Goal: Task Accomplishment & Management: Complete application form

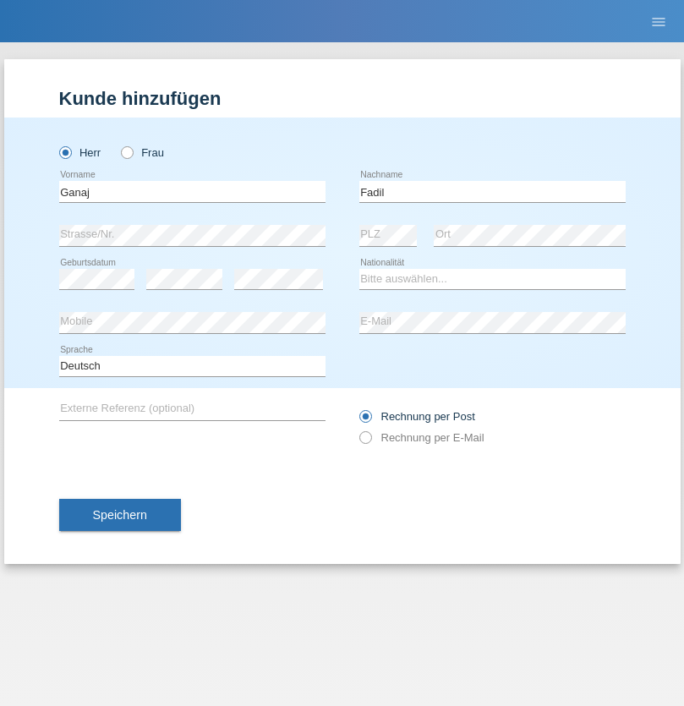
type input "Fadil"
select select "XK"
select select "C"
select select "10"
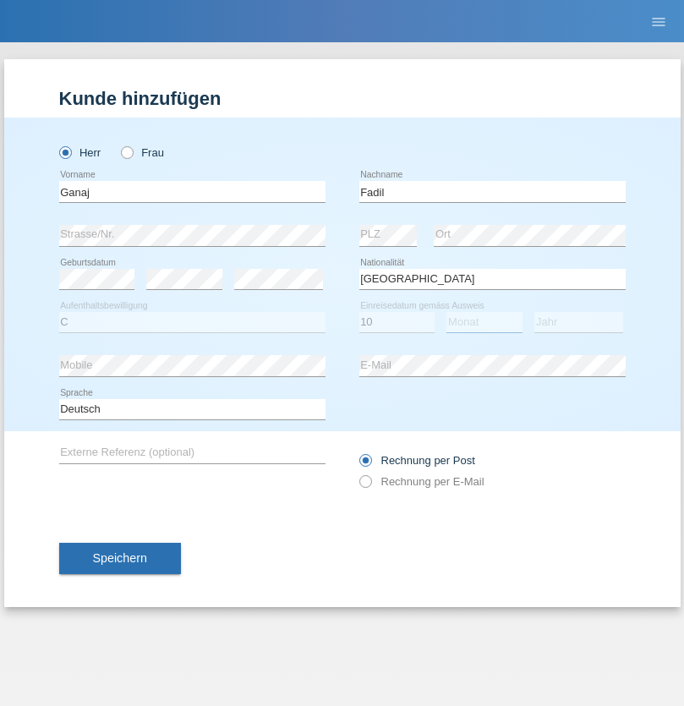
select select "08"
select select "2021"
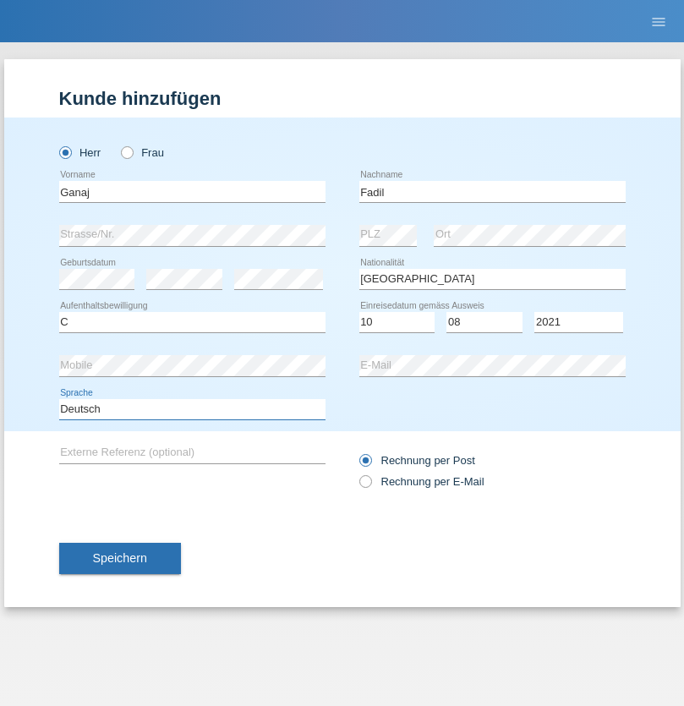
select select "en"
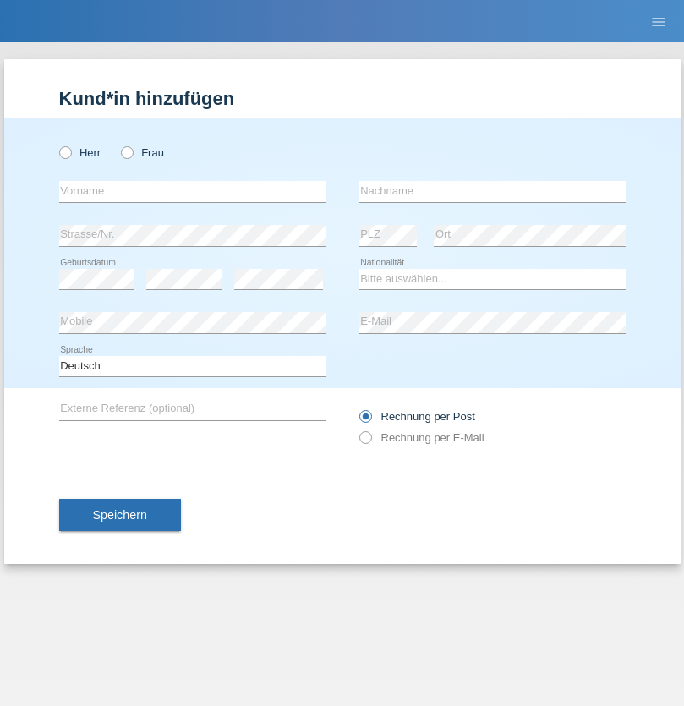
radio input "true"
click at [192, 191] on input "text" at bounding box center [192, 191] width 266 height 21
type input "[PERSON_NAME]"
click at [492, 191] on input "text" at bounding box center [492, 191] width 266 height 21
type input "Muja"
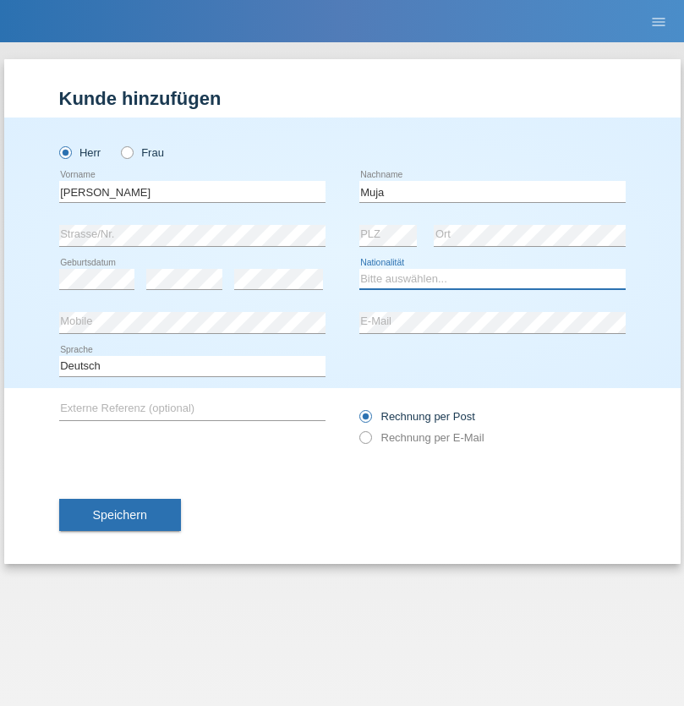
select select "XK"
select select "C"
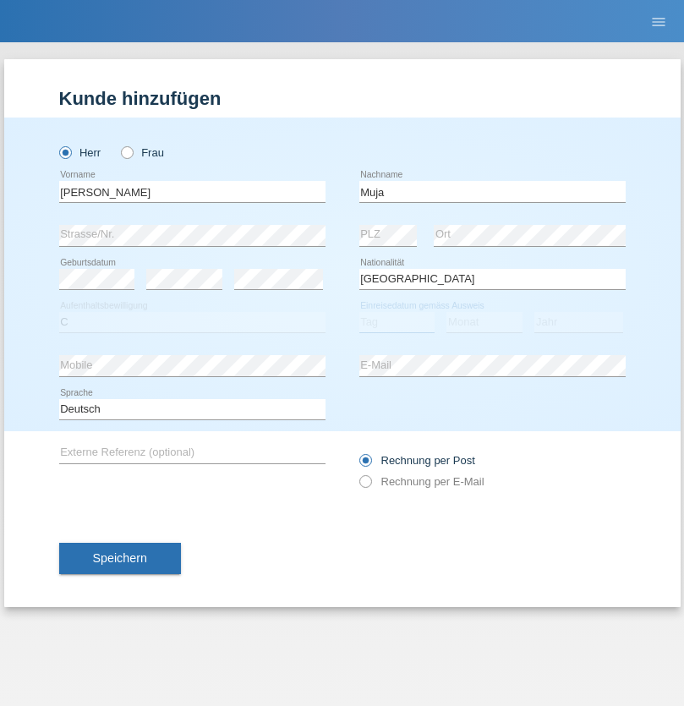
select select "03"
select select "07"
select select "2021"
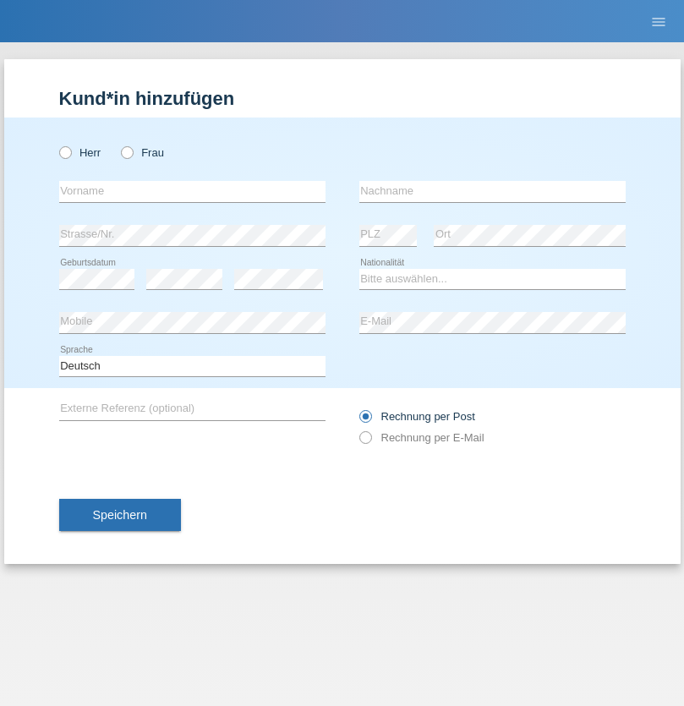
radio input "true"
click at [192, 191] on input "text" at bounding box center [192, 191] width 266 height 21
type input "Thomas"
click at [492, 191] on input "text" at bounding box center [492, 191] width 266 height 21
type input "Berger"
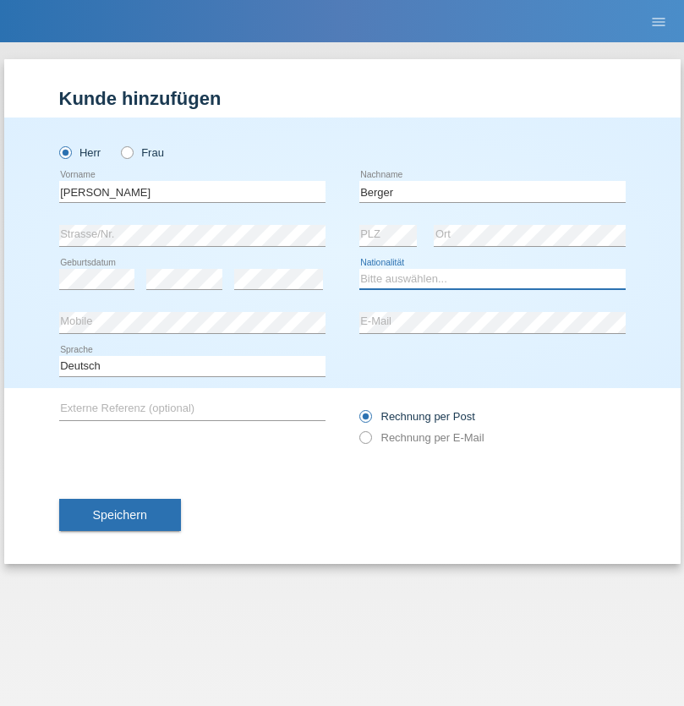
select select "CH"
radio input "true"
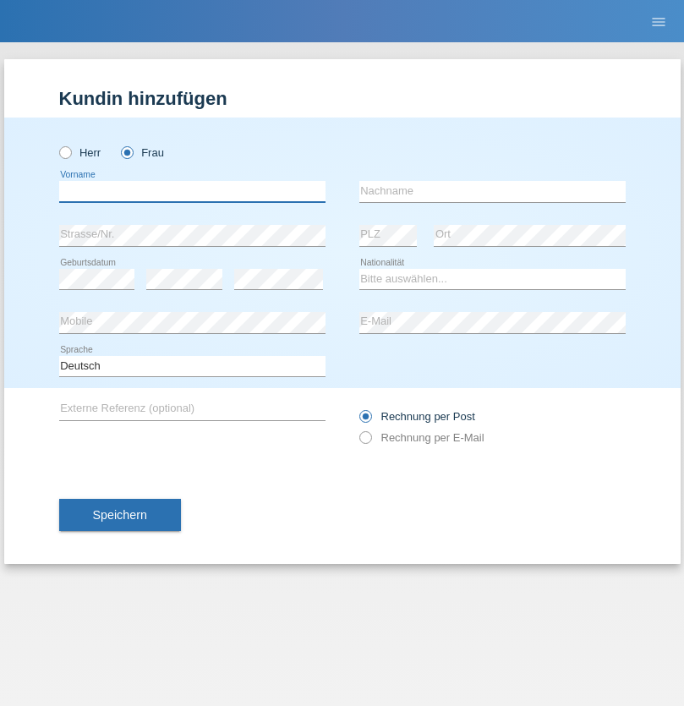
click at [192, 191] on input "text" at bounding box center [192, 191] width 266 height 21
type input "Teixeira da Silva Moço"
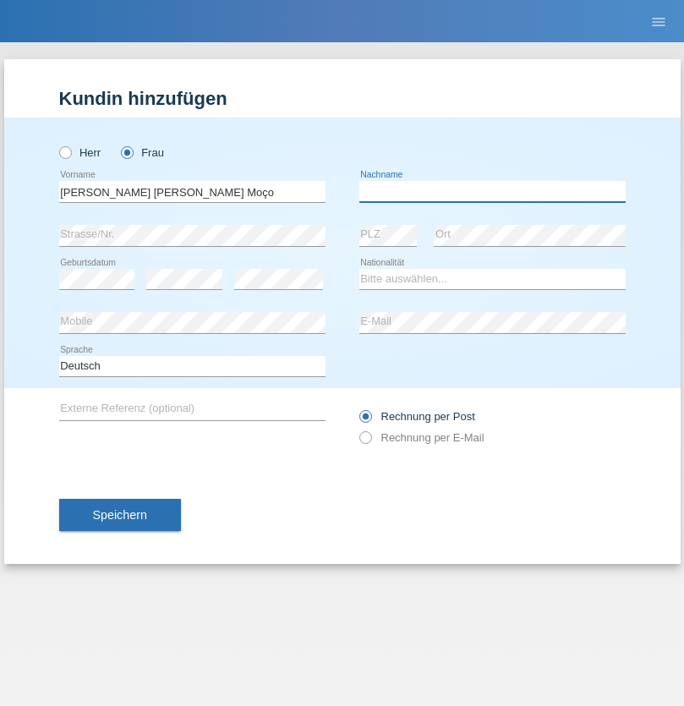
click at [492, 191] on input "text" at bounding box center [492, 191] width 266 height 21
type input "Paula"
select select "PT"
select select "C"
select select "28"
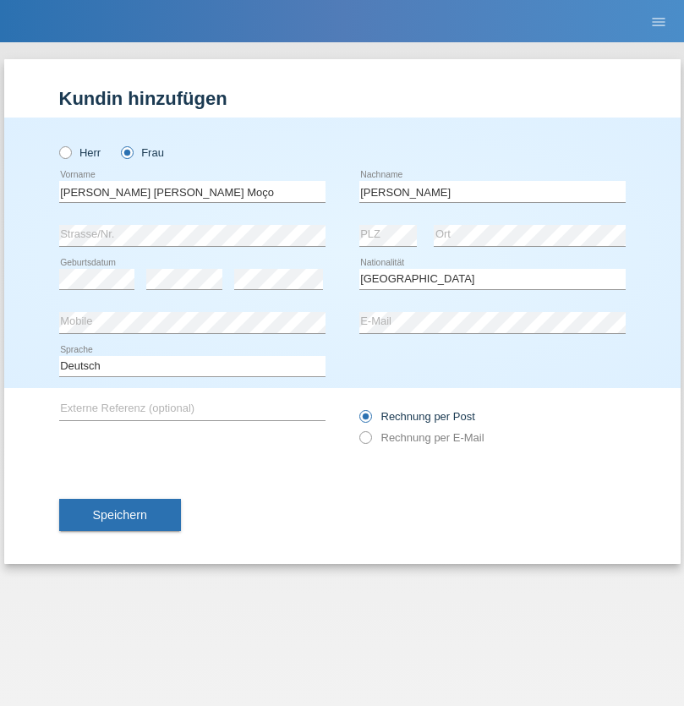
select select "03"
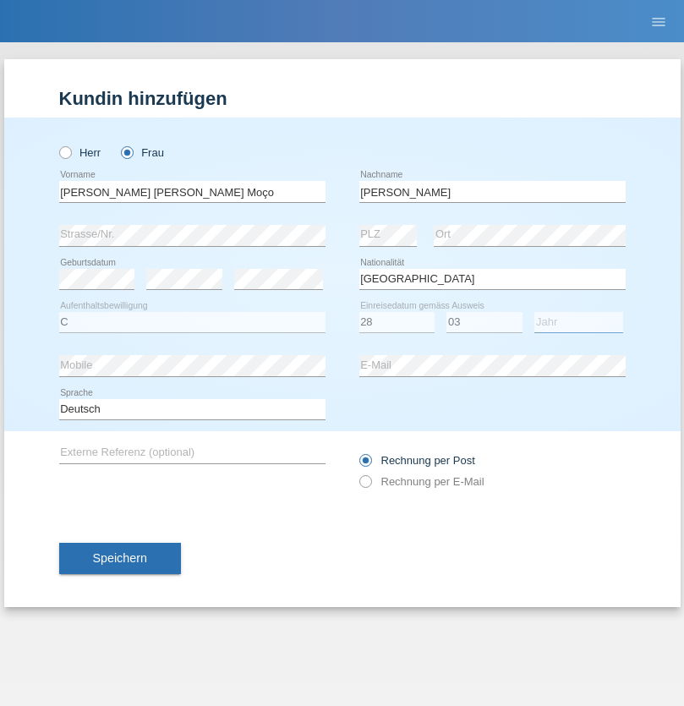
select select "2005"
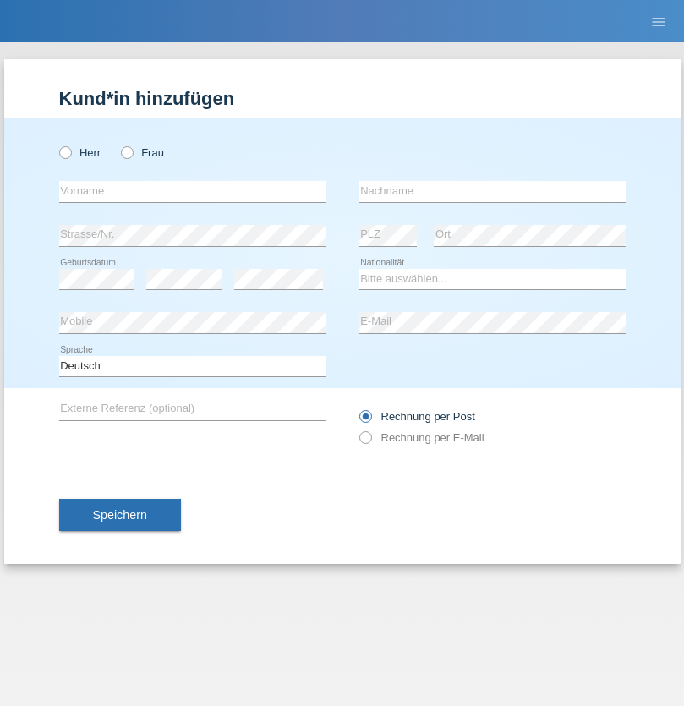
radio input "true"
click at [192, 191] on input "text" at bounding box center [192, 191] width 266 height 21
type input "Lussine"
click at [492, 191] on input "text" at bounding box center [492, 191] width 266 height 21
type input "Brönnimann"
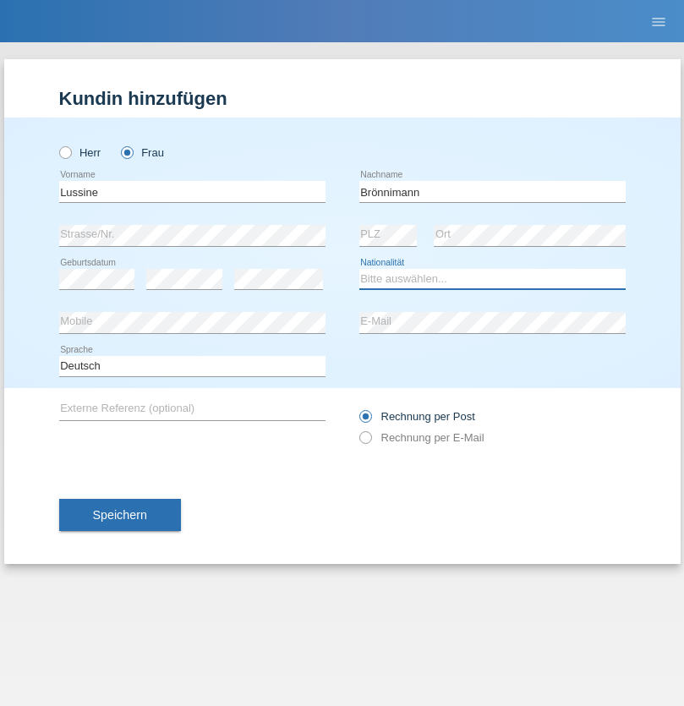
select select "CH"
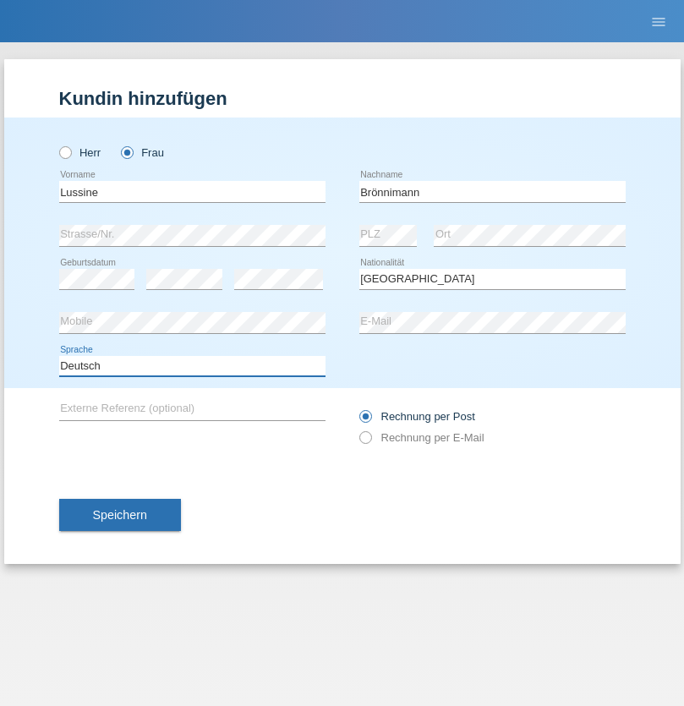
select select "en"
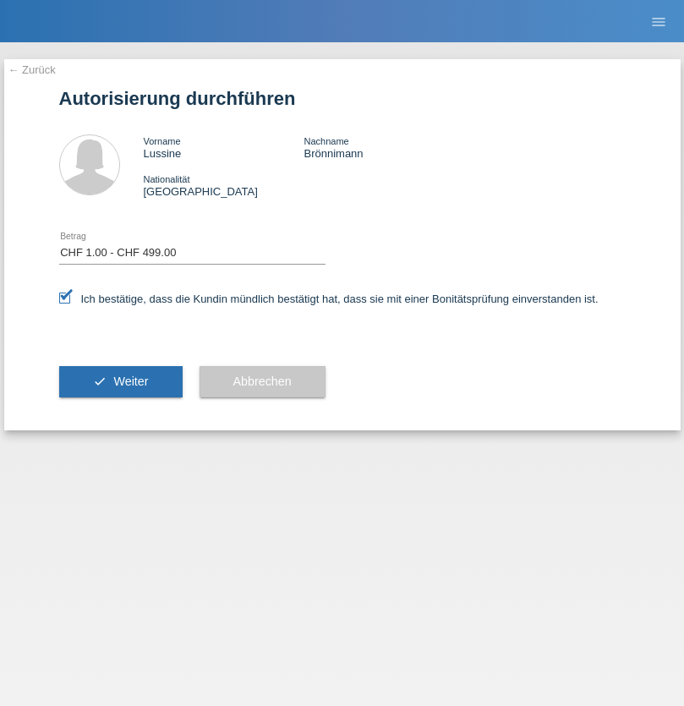
select select "1"
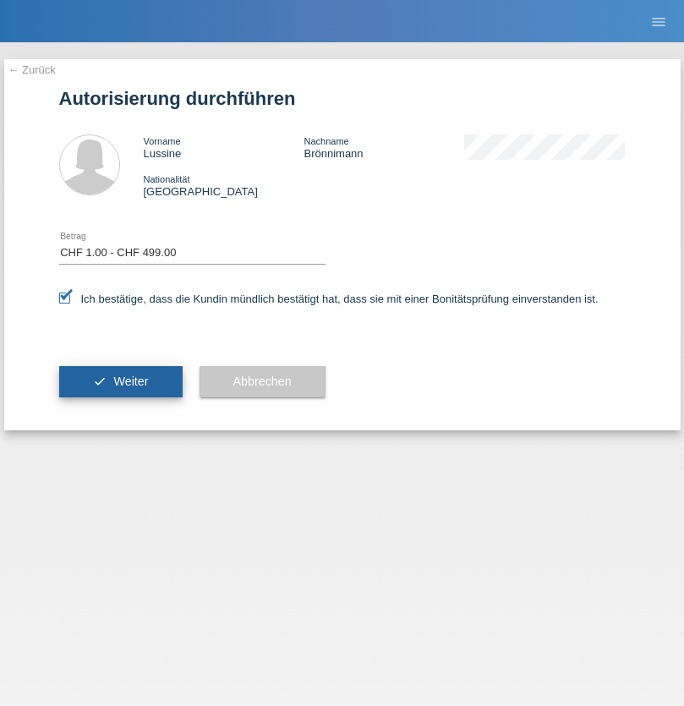
click at [120, 381] on span "Weiter" at bounding box center [130, 382] width 35 height 14
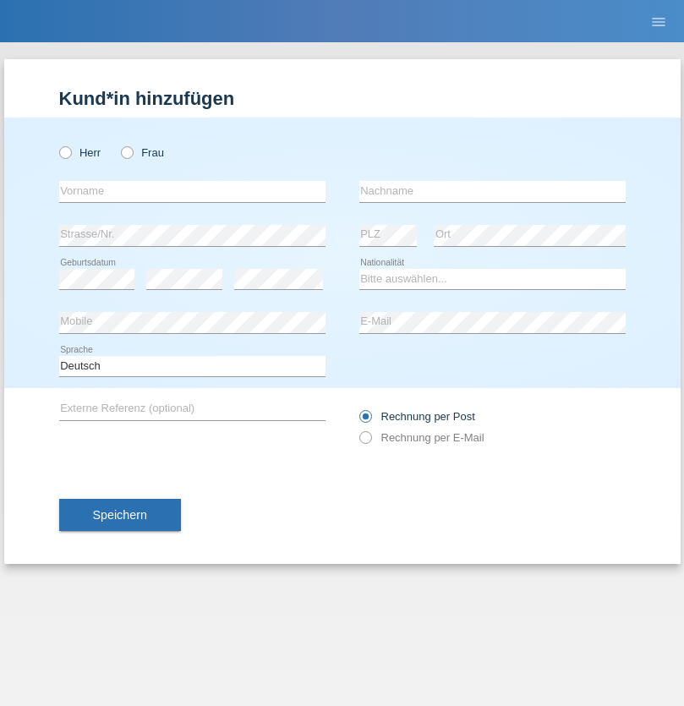
radio input "true"
click at [192, 191] on input "text" at bounding box center [192, 191] width 266 height 21
type input "Teklay"
click at [492, 191] on input "text" at bounding box center [492, 191] width 266 height 21
type input "Fiori"
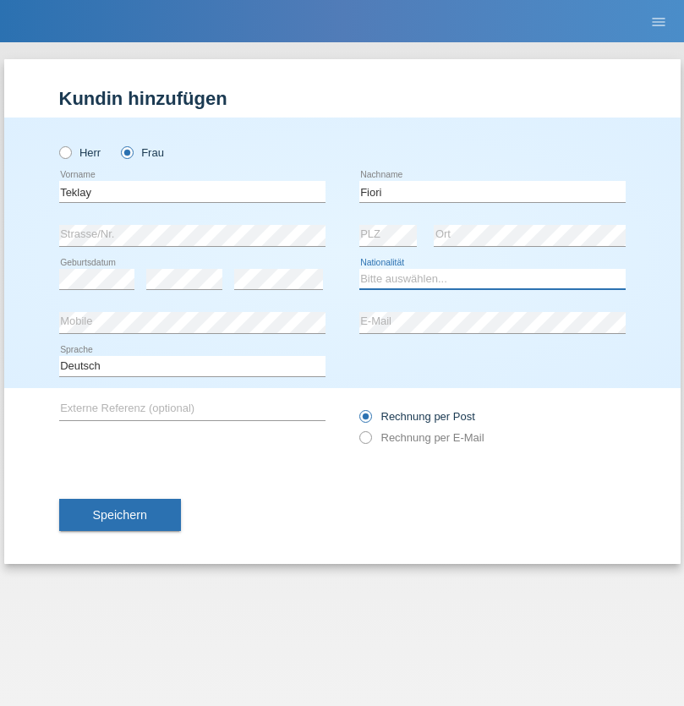
select select "ER"
select select "C"
select select "10"
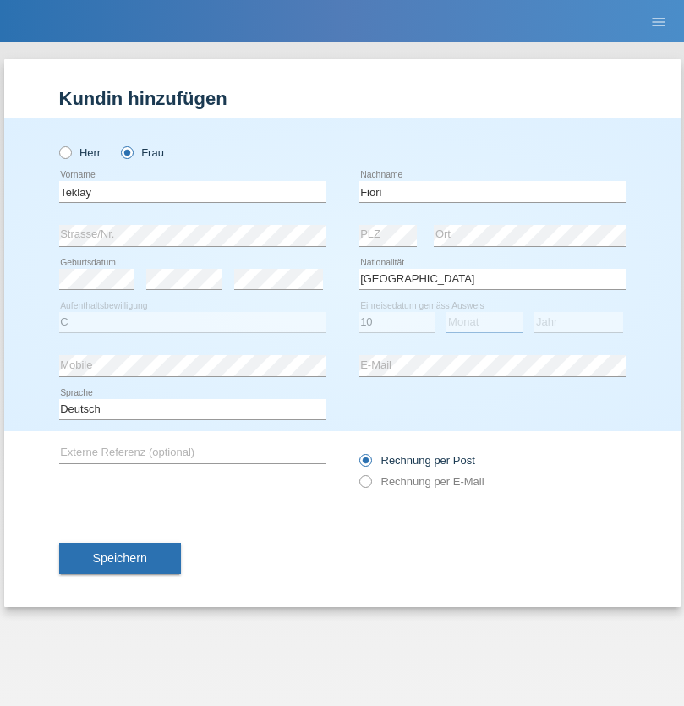
select select "08"
select select "2021"
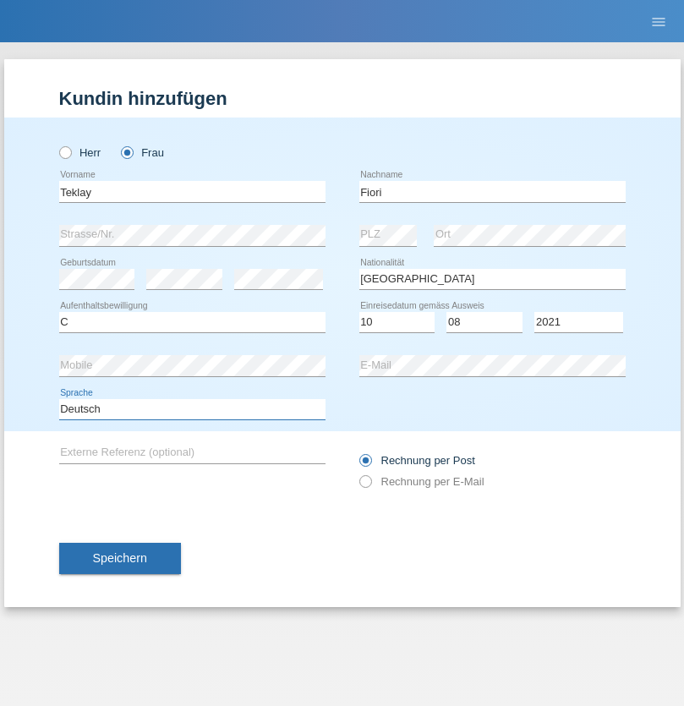
select select "en"
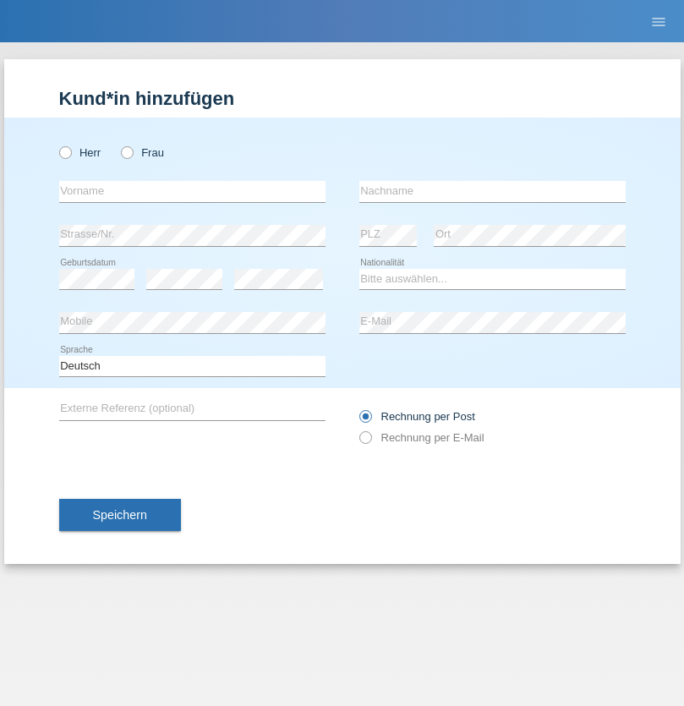
radio input "true"
click at [192, 191] on input "text" at bounding box center [192, 191] width 266 height 21
type input "Sadia"
click at [492, 191] on input "text" at bounding box center [492, 191] width 266 height 21
type input "Nejmaoui"
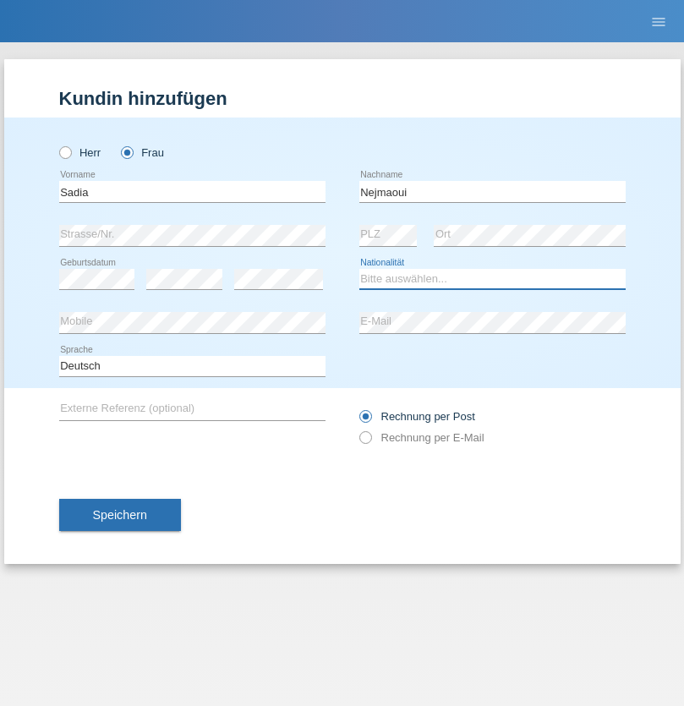
select select "MA"
select select "C"
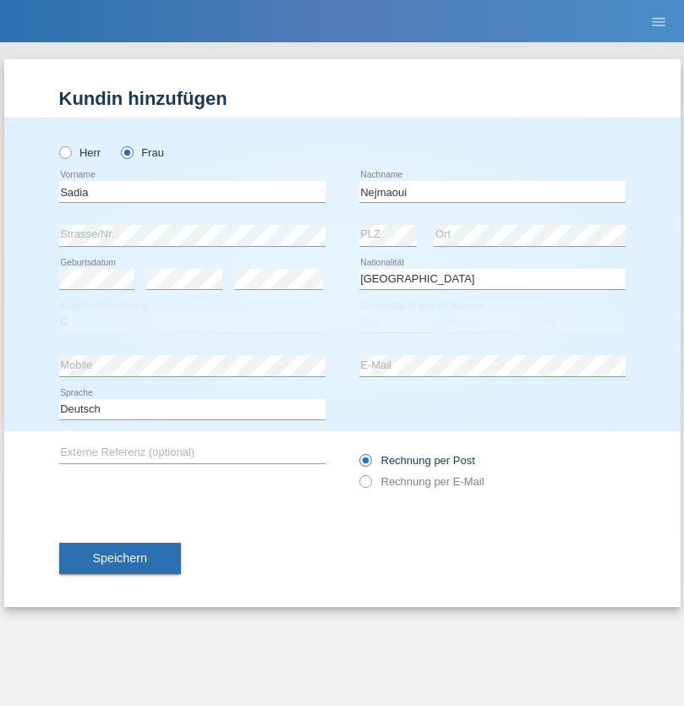
select select "01"
select select "06"
select select "1964"
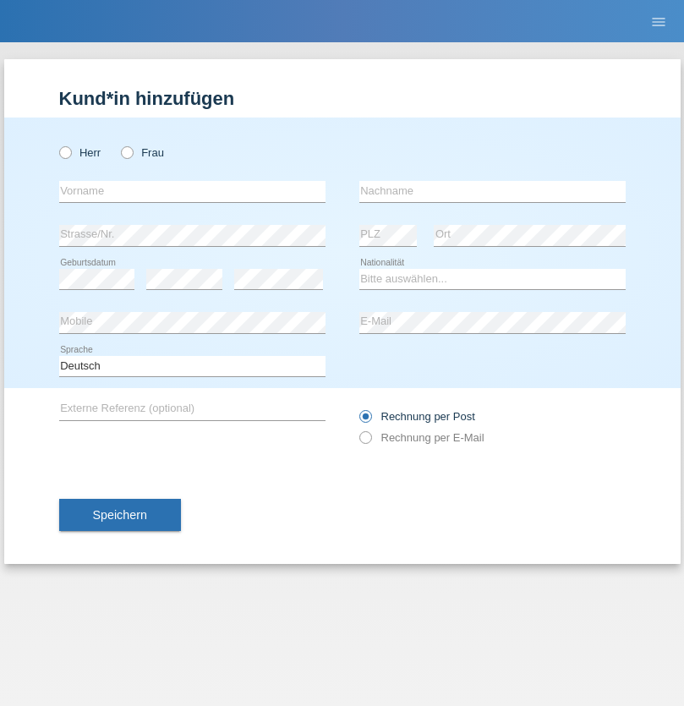
radio input "true"
click at [192, 191] on input "text" at bounding box center [192, 191] width 266 height 21
type input "Carlos"
click at [492, 191] on input "text" at bounding box center [492, 191] width 266 height 21
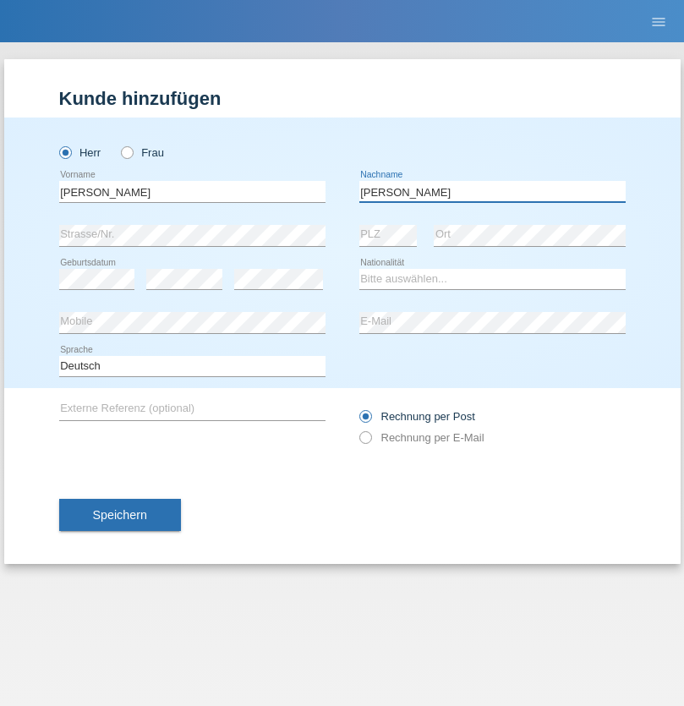
type input "Nobrega"
select select "CH"
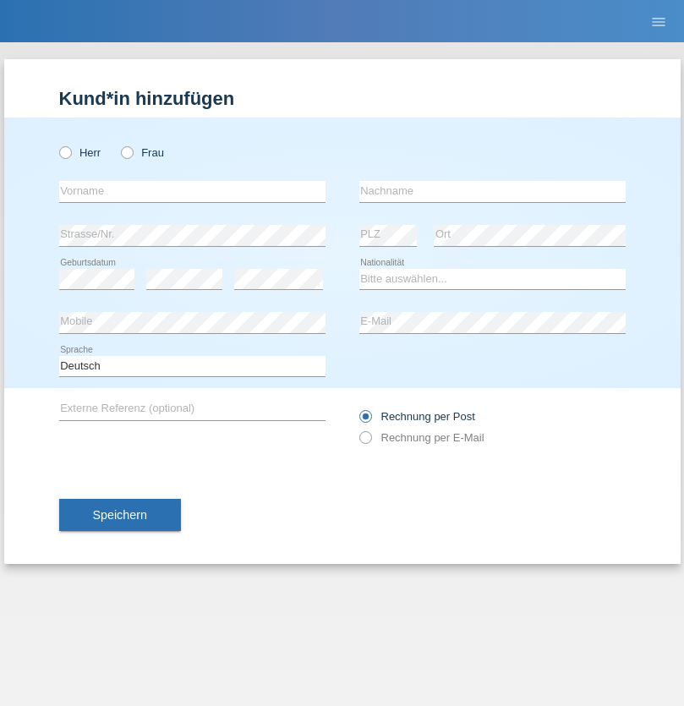
radio input "true"
click at [192, 191] on input "text" at bounding box center [192, 191] width 266 height 21
type input "Thivagaran"
click at [492, 191] on input "text" at bounding box center [492, 191] width 266 height 21
type input "Selvanayagam"
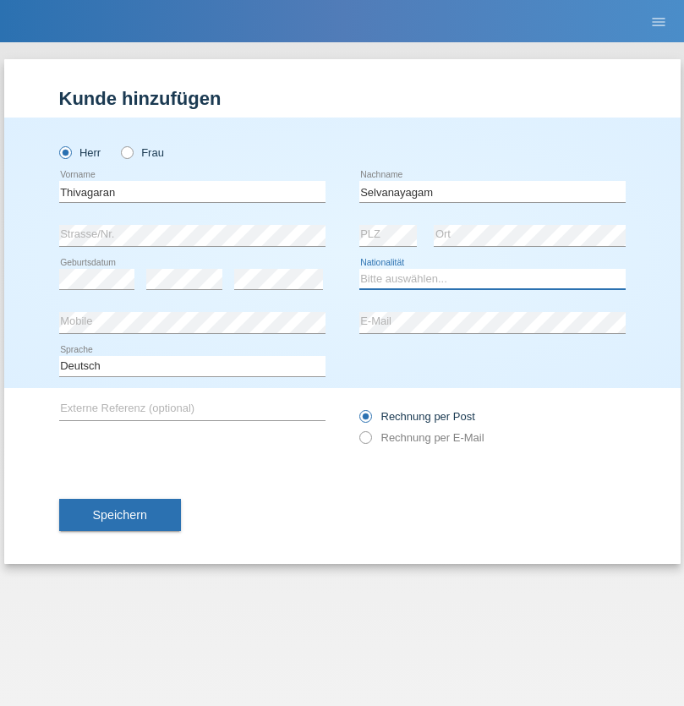
select select "LK"
select select "C"
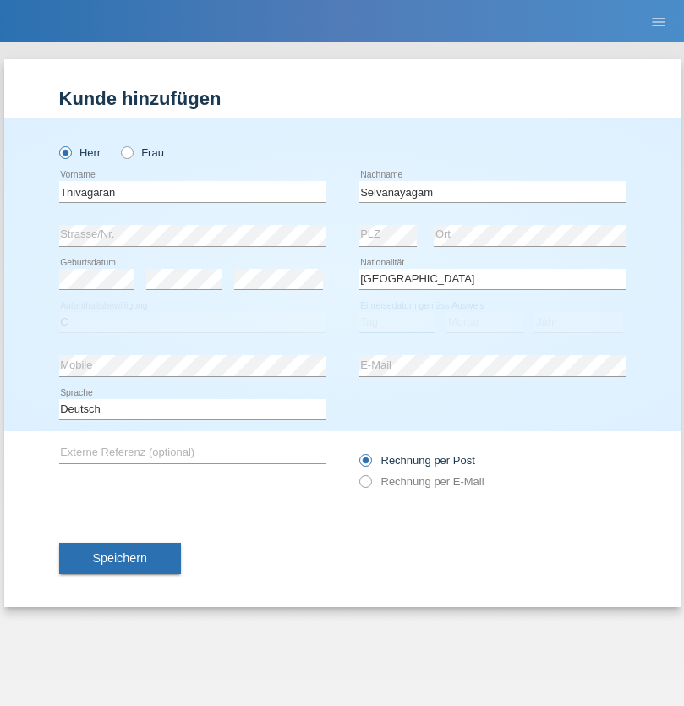
select select "23"
select select "03"
select select "2021"
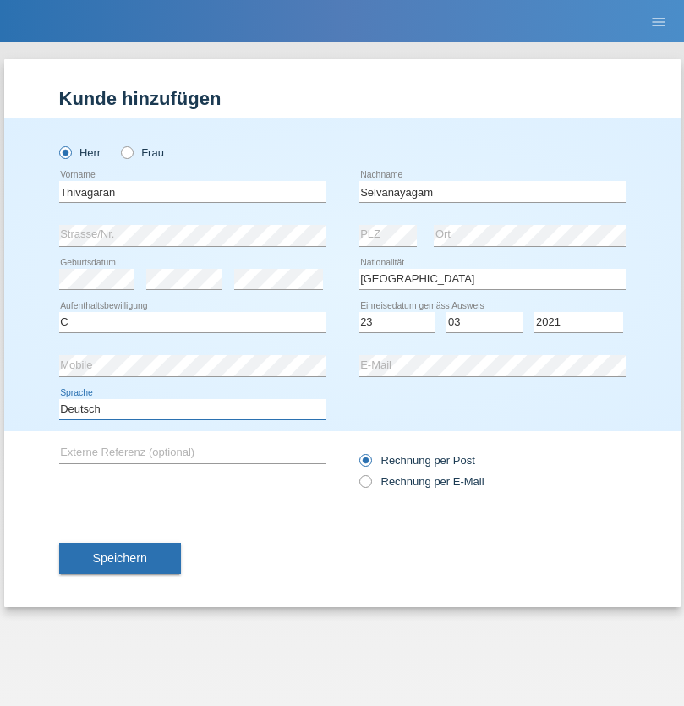
select select "en"
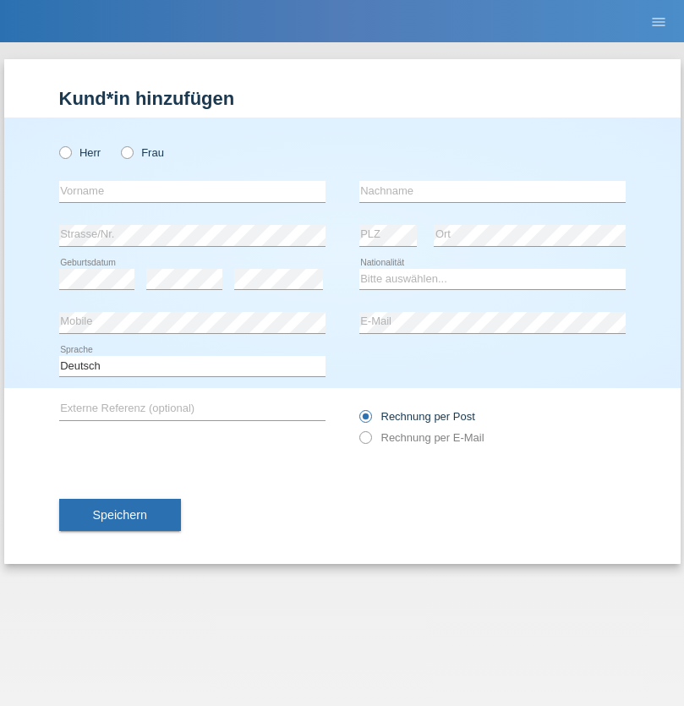
radio input "true"
click at [192, 191] on input "text" at bounding box center [192, 191] width 266 height 21
type input "[PERSON_NAME]"
click at [492, 191] on input "text" at bounding box center [492, 191] width 266 height 21
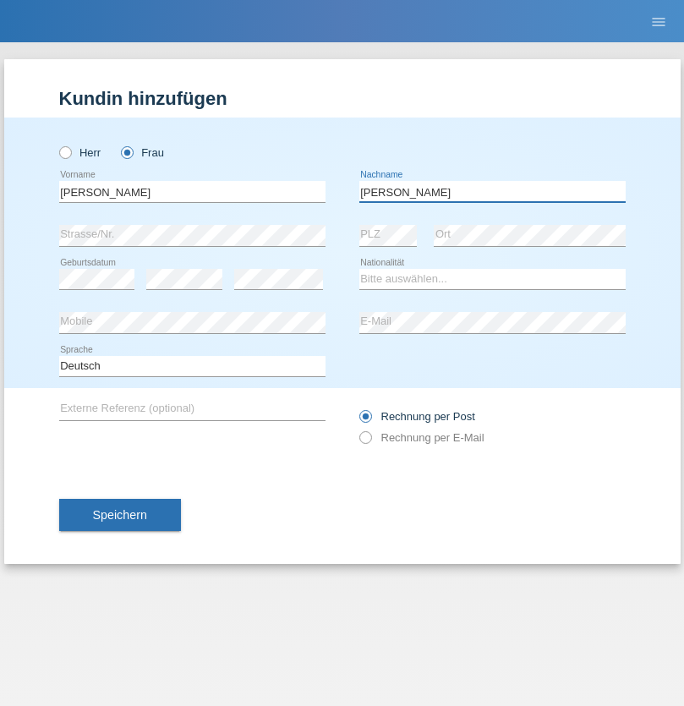
type input "[PERSON_NAME]"
select select "CH"
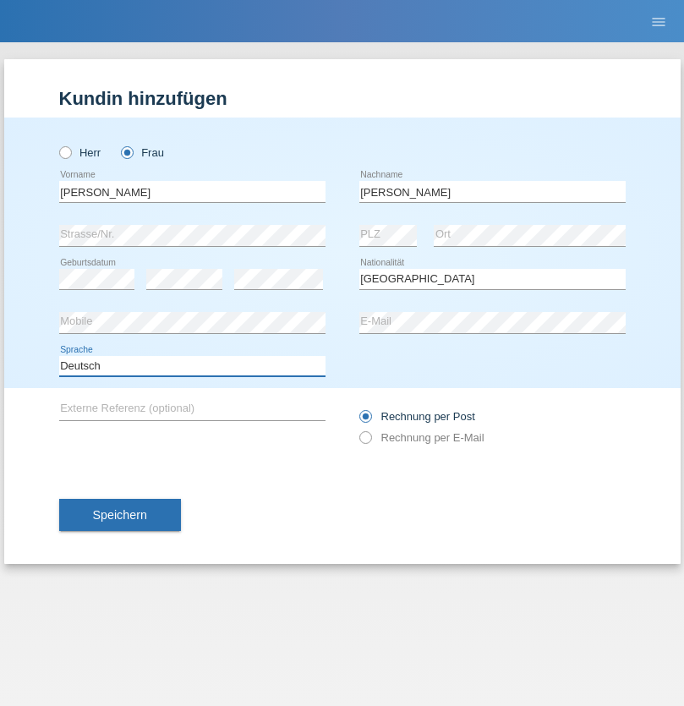
select select "en"
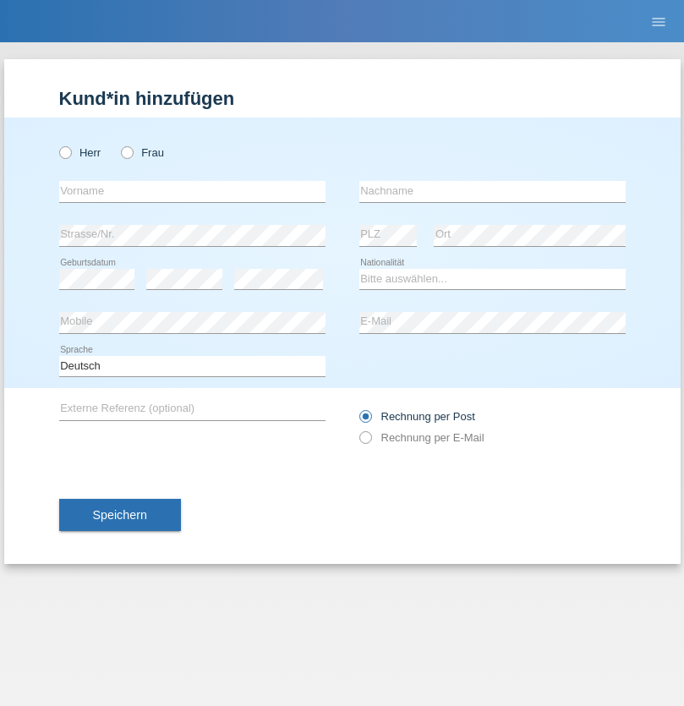
radio input "true"
click at [192, 191] on input "text" at bounding box center [192, 191] width 266 height 21
type input "Tymur"
click at [492, 191] on input "text" at bounding box center [492, 191] width 266 height 21
type input "Hunderchuk"
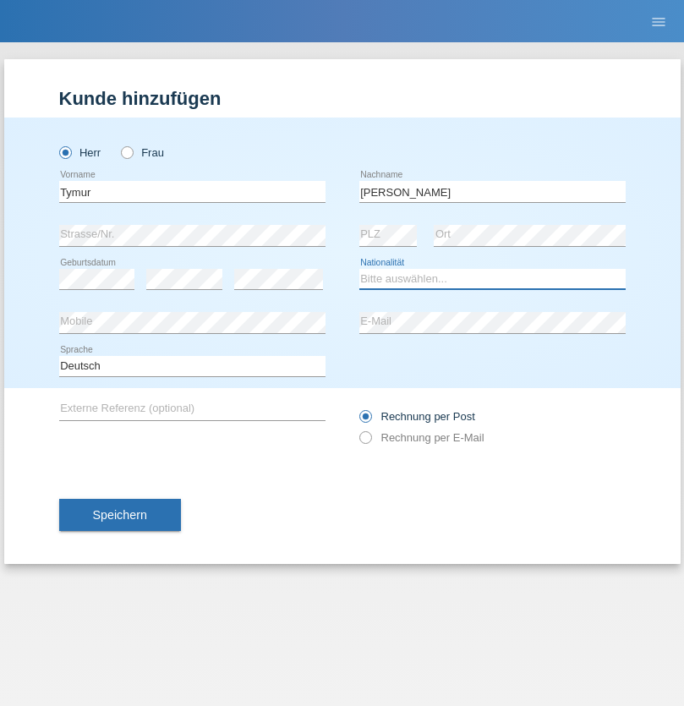
select select "UA"
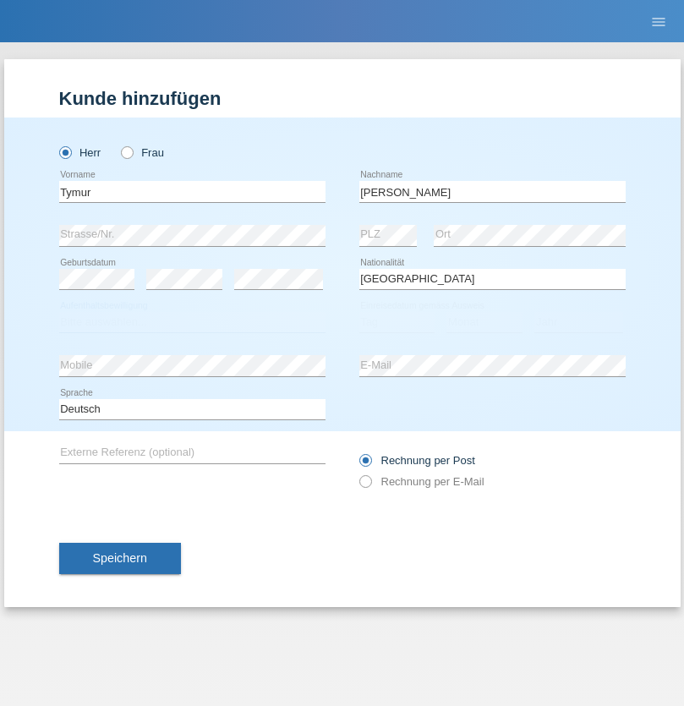
select select "C"
select select "20"
select select "08"
select select "2021"
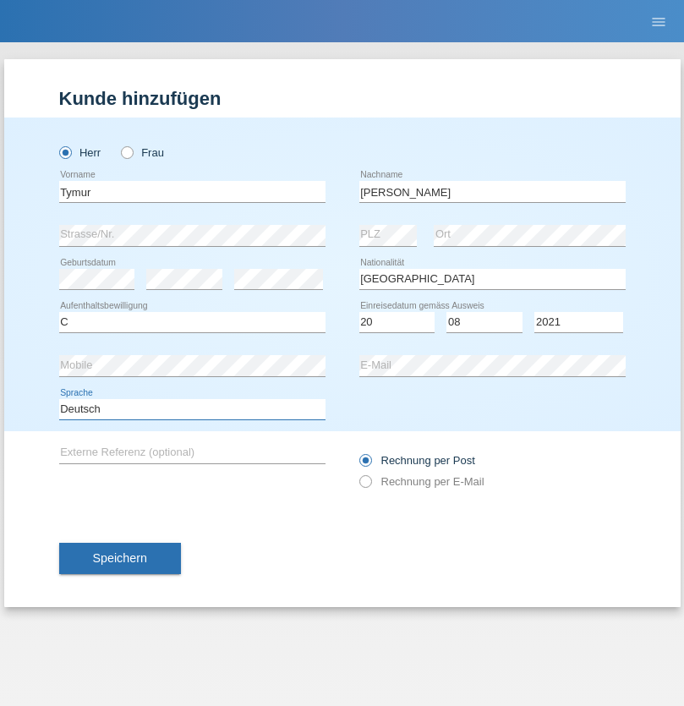
select select "en"
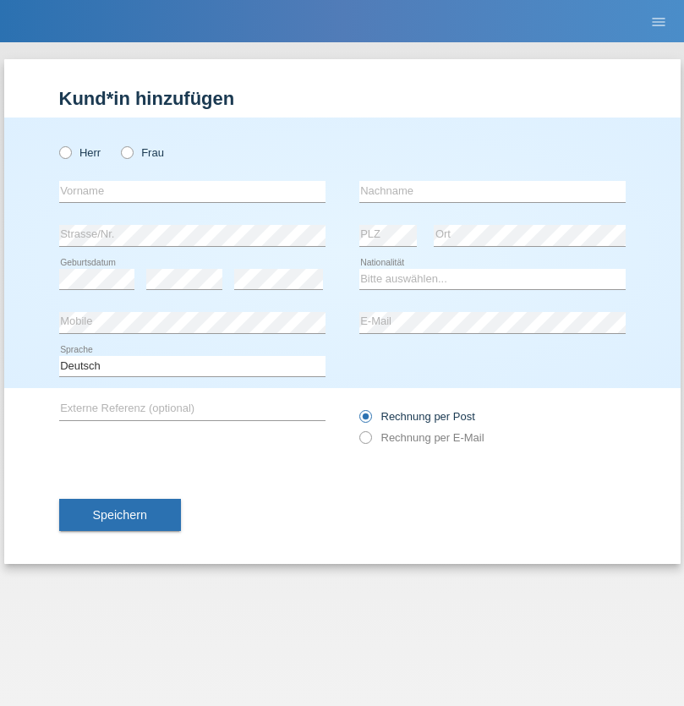
radio input "true"
click at [192, 191] on input "text" at bounding box center [192, 191] width 266 height 21
type input "Tymur"
click at [492, 191] on input "text" at bounding box center [492, 191] width 266 height 21
type input "Hunderchuj"
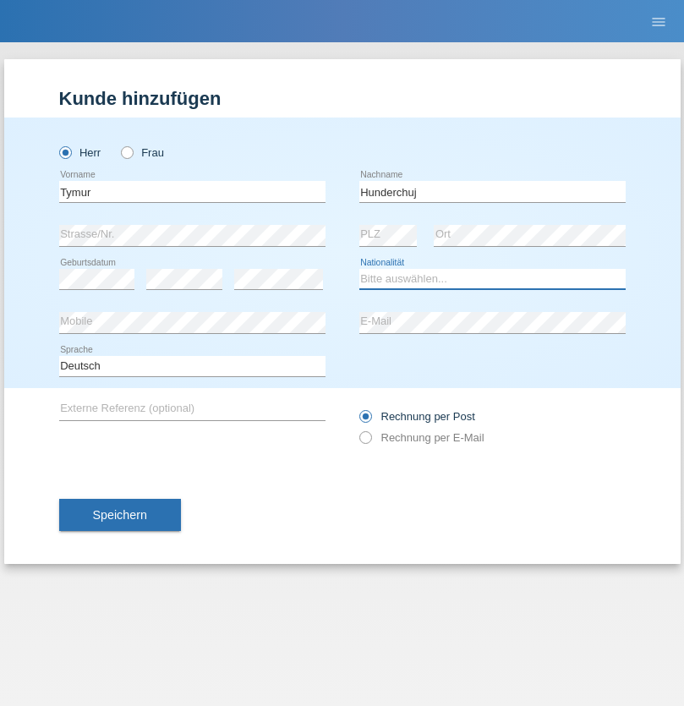
select select "UA"
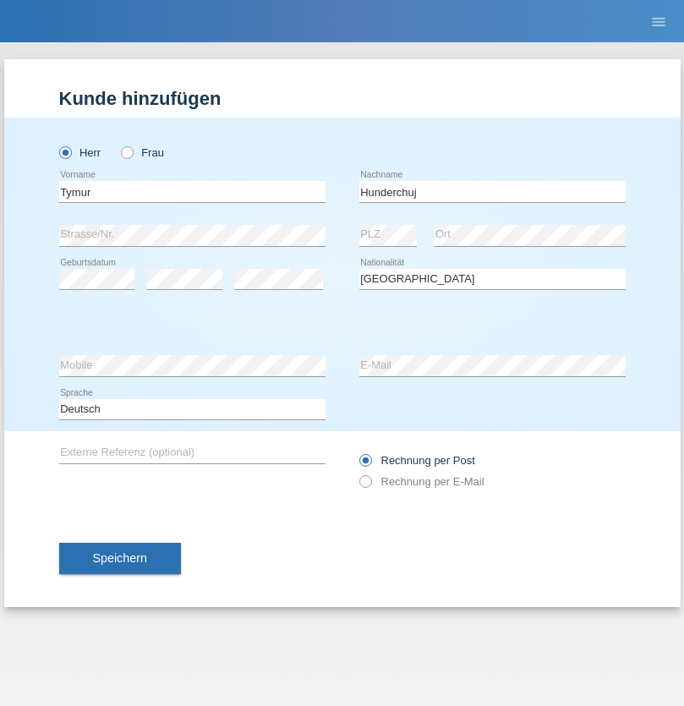
select select "C"
select select "20"
select select "08"
select select "2021"
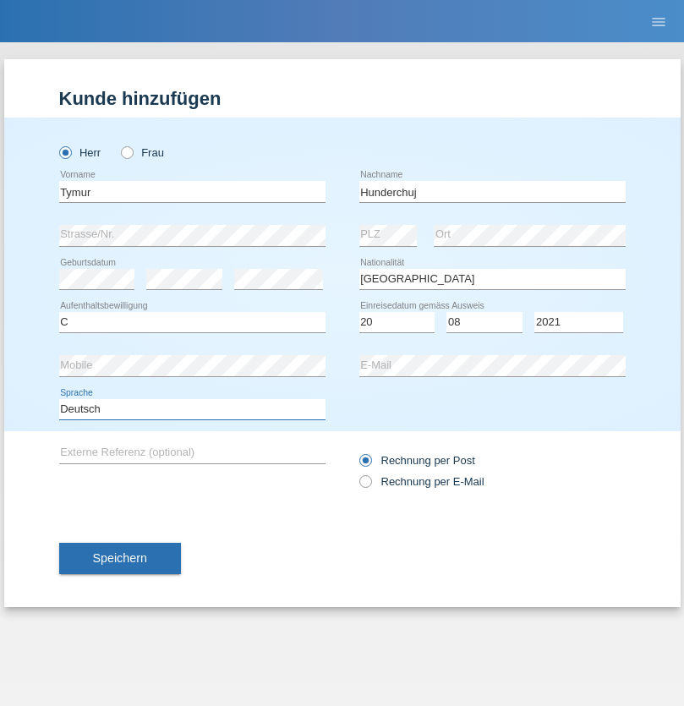
select select "en"
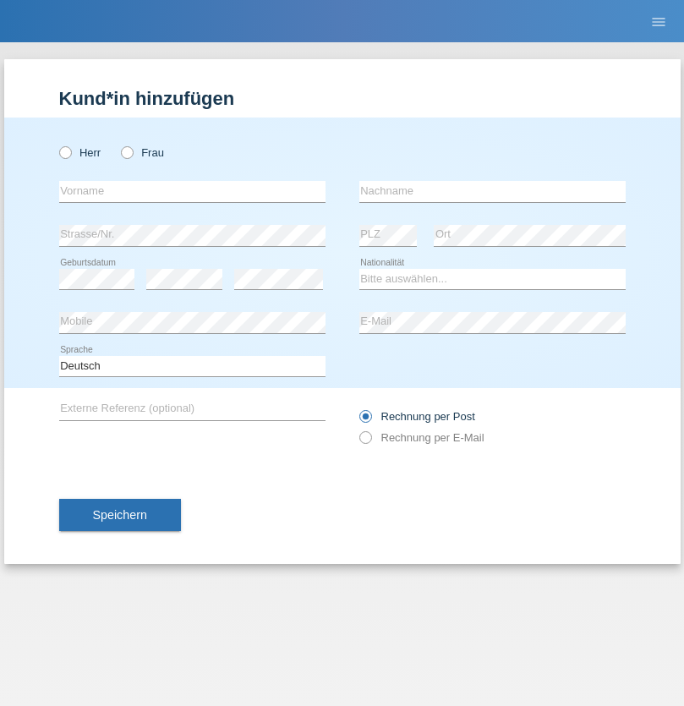
radio input "true"
click at [192, 191] on input "text" at bounding box center [192, 191] width 266 height 21
type input "[PERSON_NAME]"
click at [492, 191] on input "text" at bounding box center [492, 191] width 266 height 21
type input "Tropp"
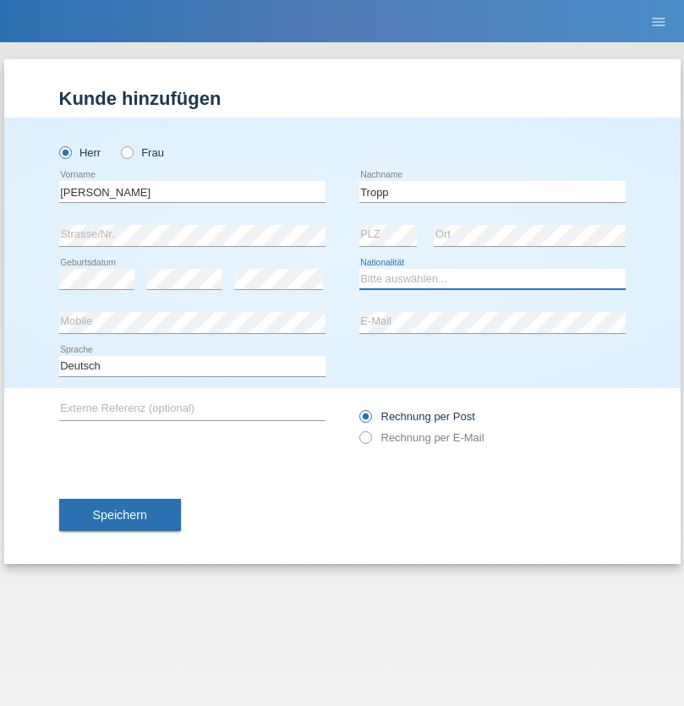
select select "SK"
select select "C"
select select "10"
select select "08"
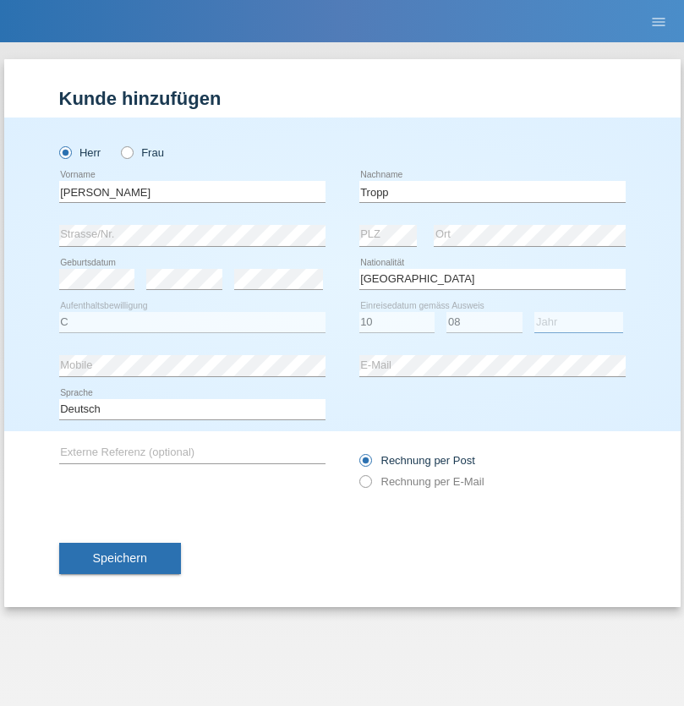
select select "2021"
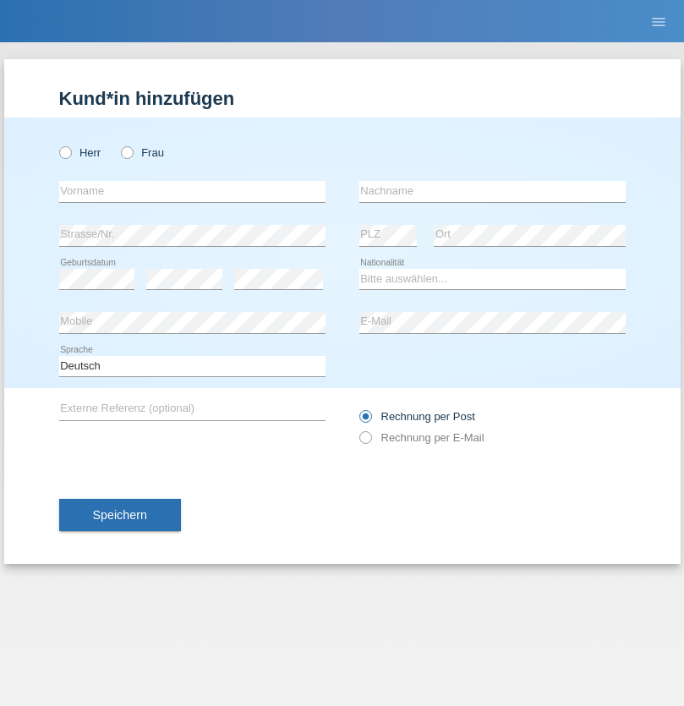
radio input "true"
click at [192, 191] on input "text" at bounding box center [192, 191] width 266 height 21
type input "Dirk"
click at [492, 191] on input "text" at bounding box center [492, 191] width 266 height 21
type input "Ringle"
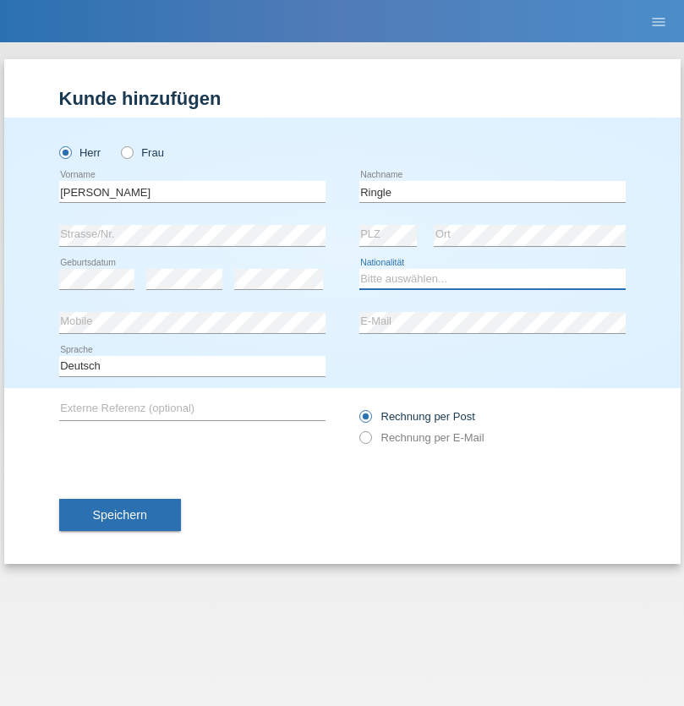
select select "DE"
select select "C"
select select "06"
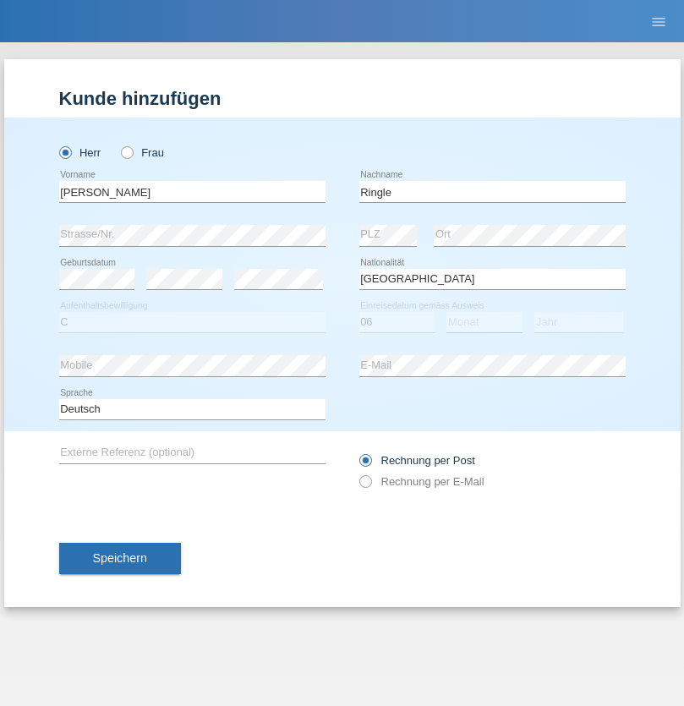
select select "01"
select select "2021"
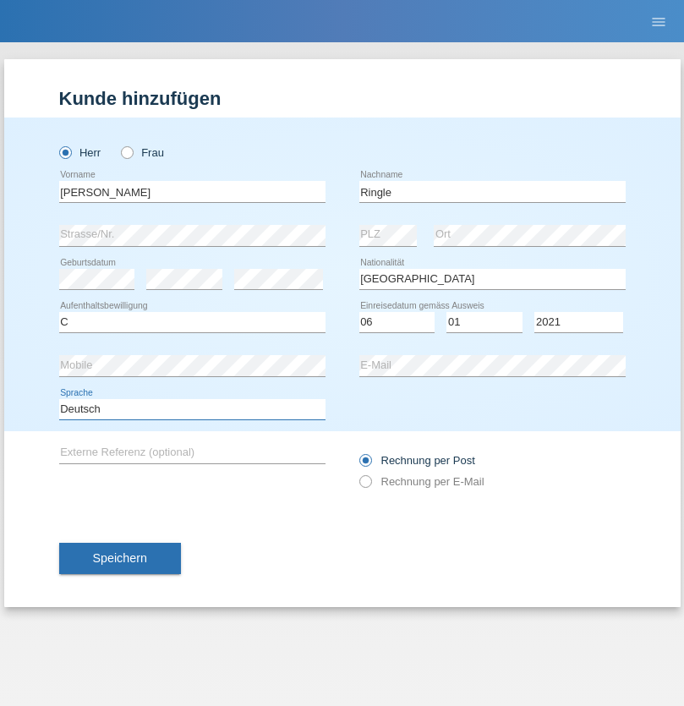
select select "en"
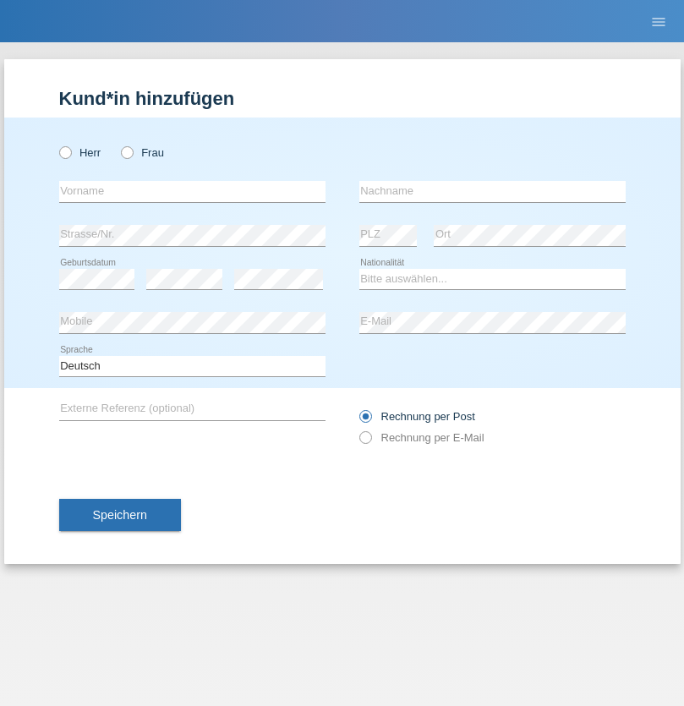
radio input "true"
click at [192, 191] on input "text" at bounding box center [192, 191] width 266 height 21
type input "Junior"
click at [492, 191] on input "text" at bounding box center [492, 191] width 266 height 21
type input "Mauricio"
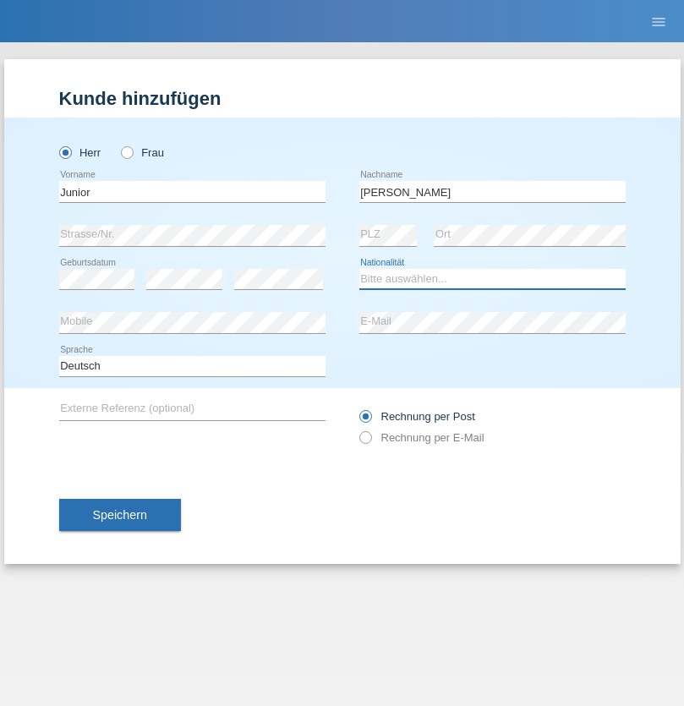
select select "CH"
radio input "true"
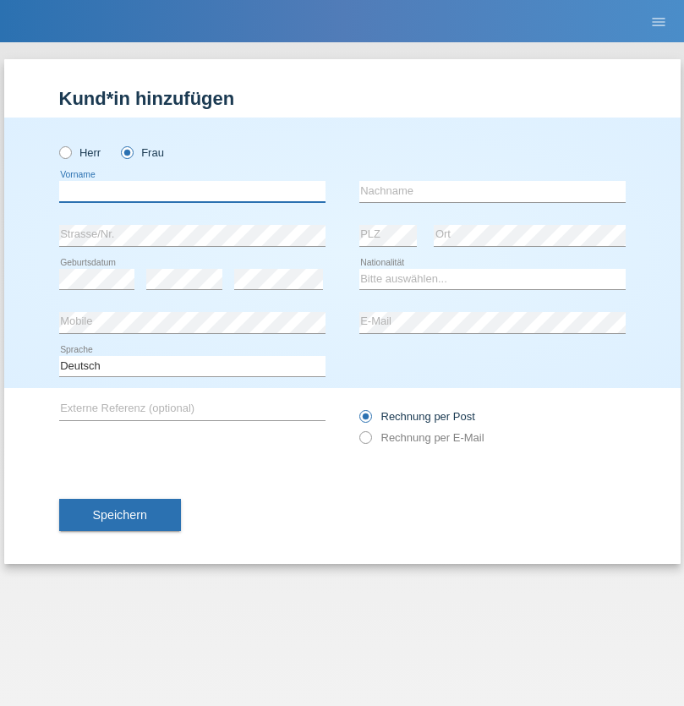
click at [192, 191] on input "text" at bounding box center [192, 191] width 266 height 21
type input "Maria Fernanda"
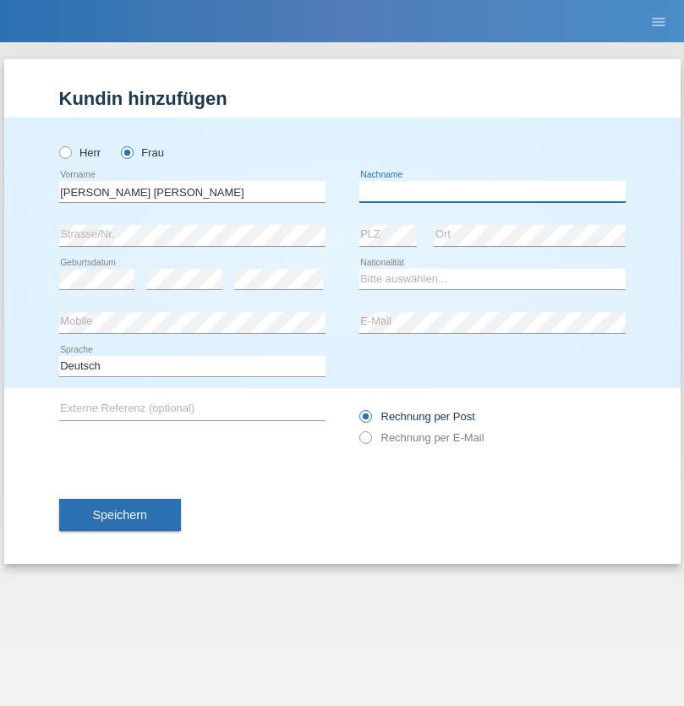
click at [492, 191] on input "text" at bounding box center [492, 191] width 266 height 21
type input "Knusel Campillo"
select select "CH"
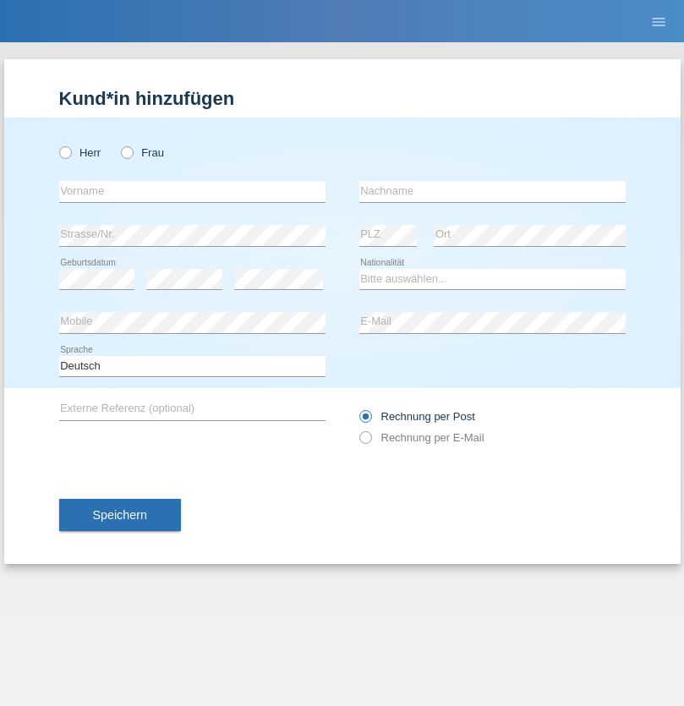
radio input "true"
click at [192, 191] on input "text" at bounding box center [192, 191] width 266 height 21
type input "Beqiri"
click at [492, 191] on input "text" at bounding box center [492, 191] width 266 height 21
type input "Shpresa"
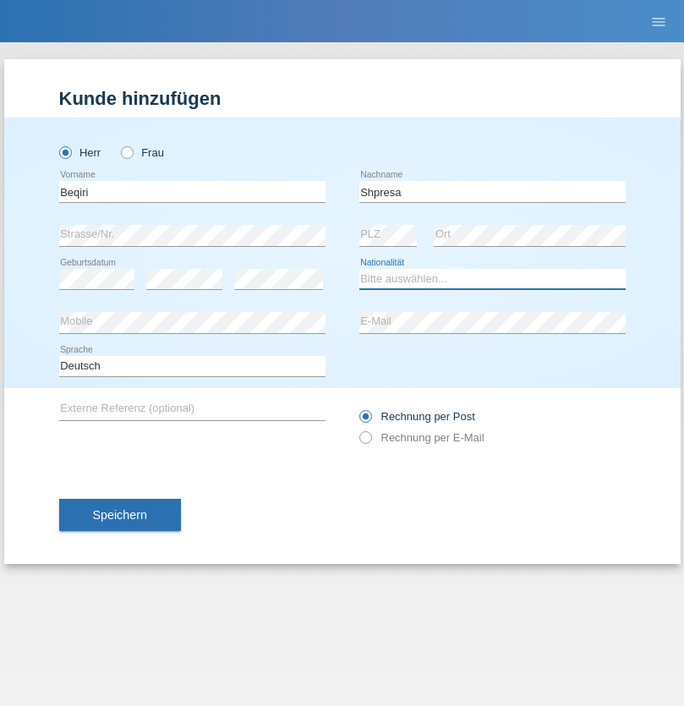
select select "XK"
select select "C"
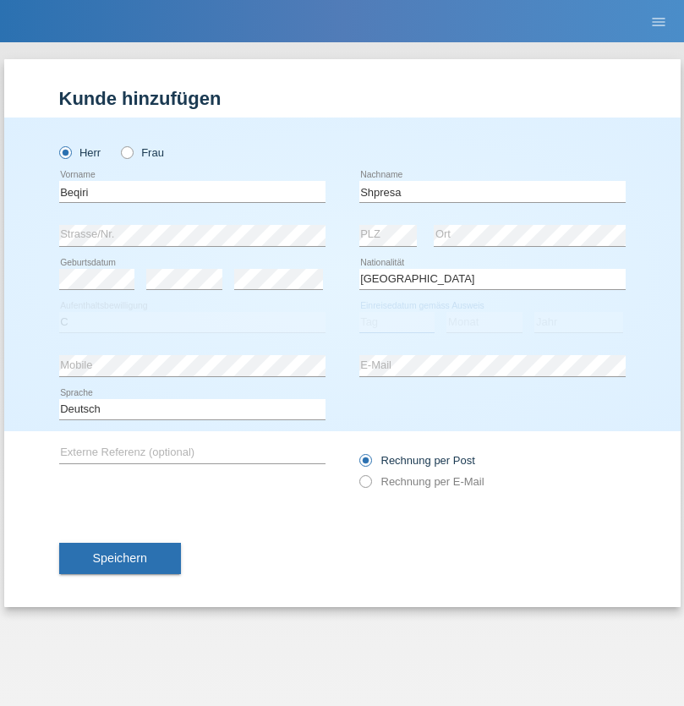
select select "08"
select select "02"
select select "1979"
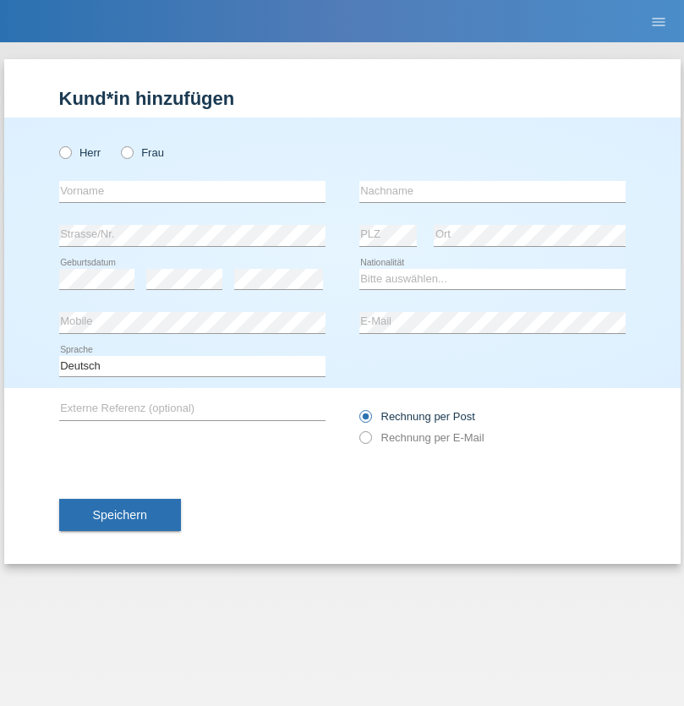
radio input "true"
click at [192, 191] on input "text" at bounding box center [192, 191] width 266 height 21
type input "[PERSON_NAME]"
click at [492, 191] on input "text" at bounding box center [492, 191] width 266 height 21
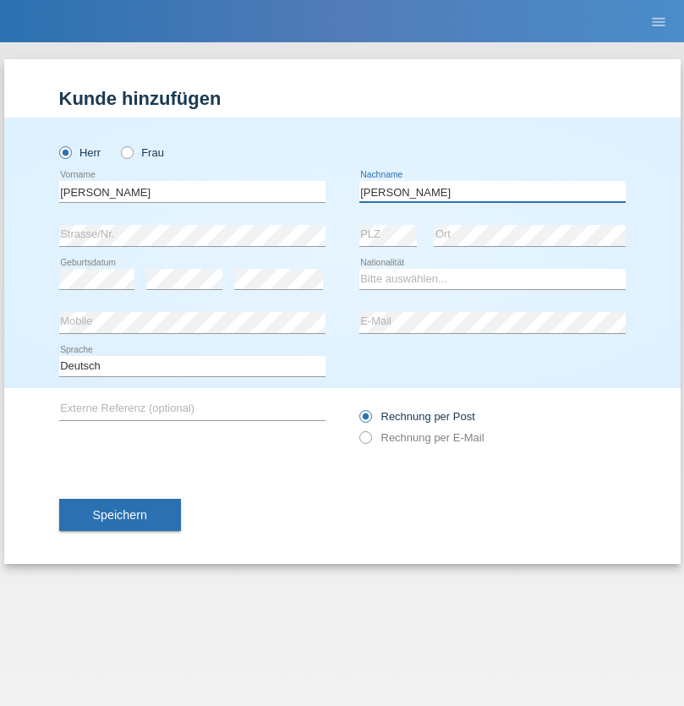
type input "[PERSON_NAME]"
select select "CH"
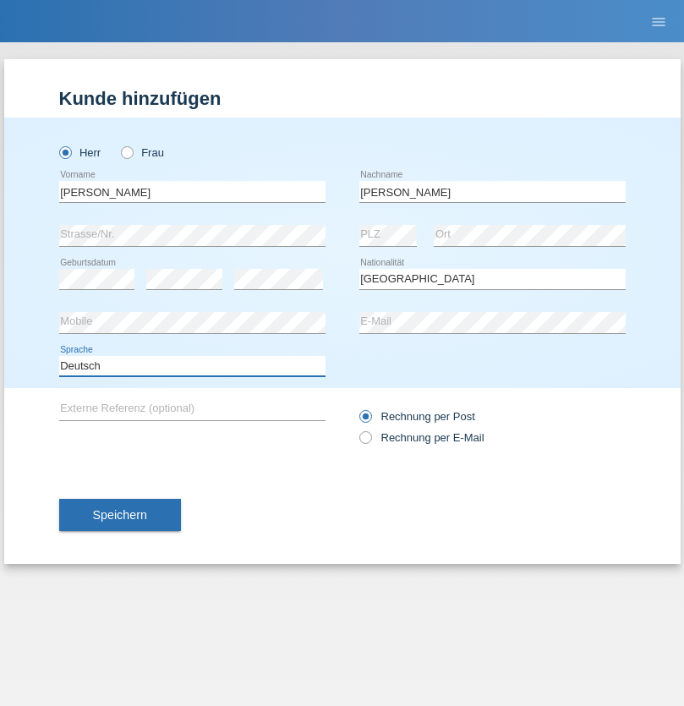
select select "en"
